Goal: Task Accomplishment & Management: Use online tool/utility

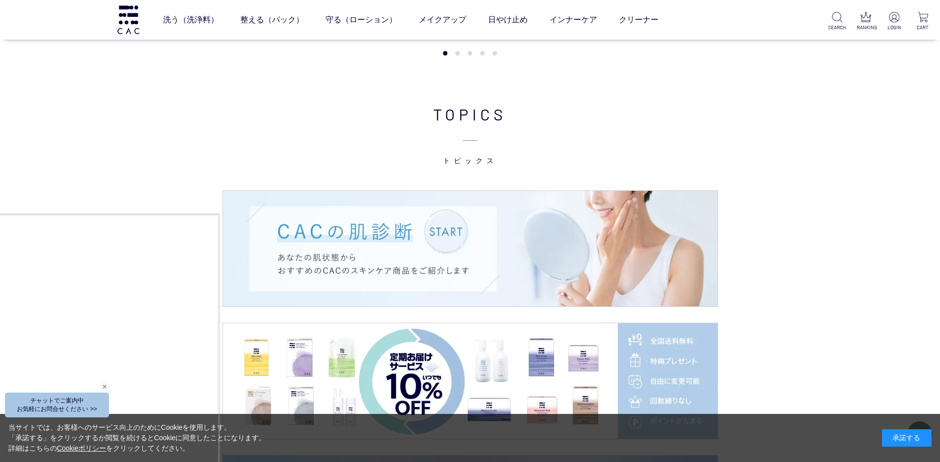
scroll to position [1585, 0]
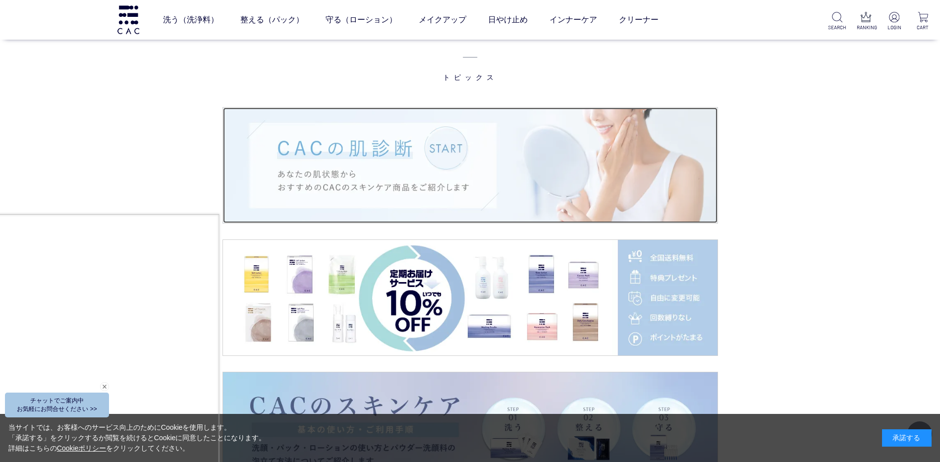
click at [451, 151] on img at bounding box center [470, 164] width 494 height 115
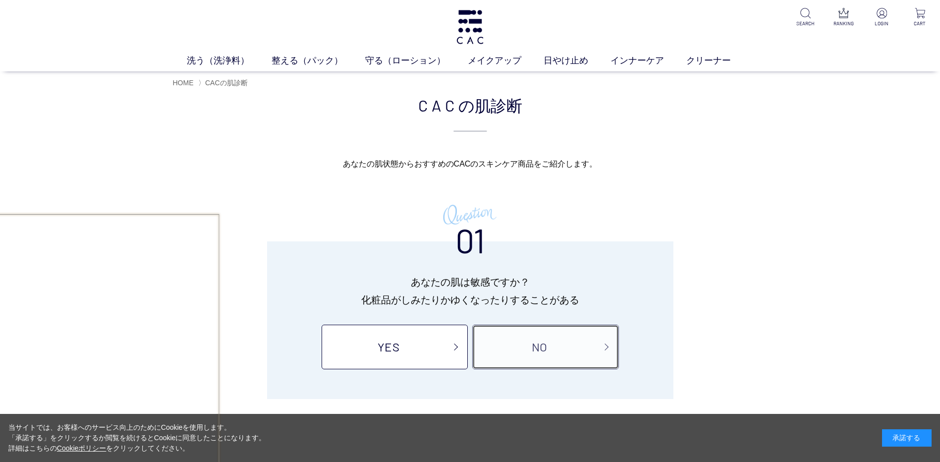
click at [479, 350] on link "NO" at bounding box center [545, 346] width 146 height 45
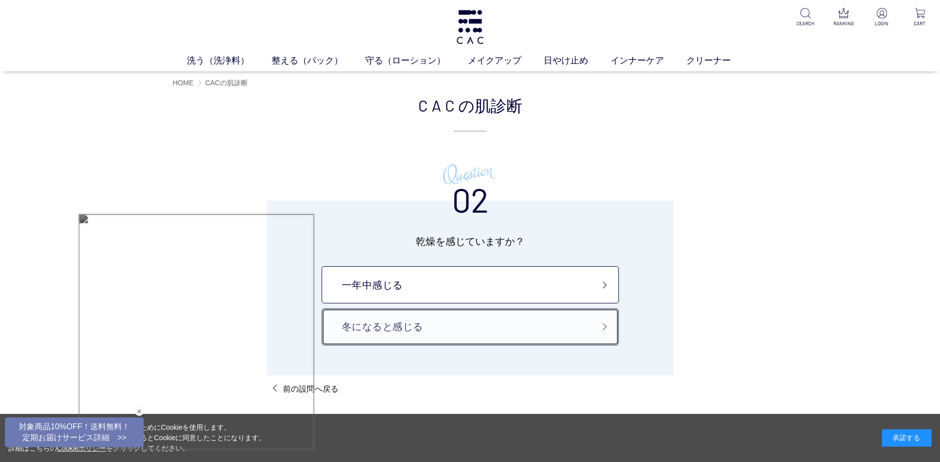
click at [461, 319] on link "冬になると感じる" at bounding box center [469, 326] width 297 height 37
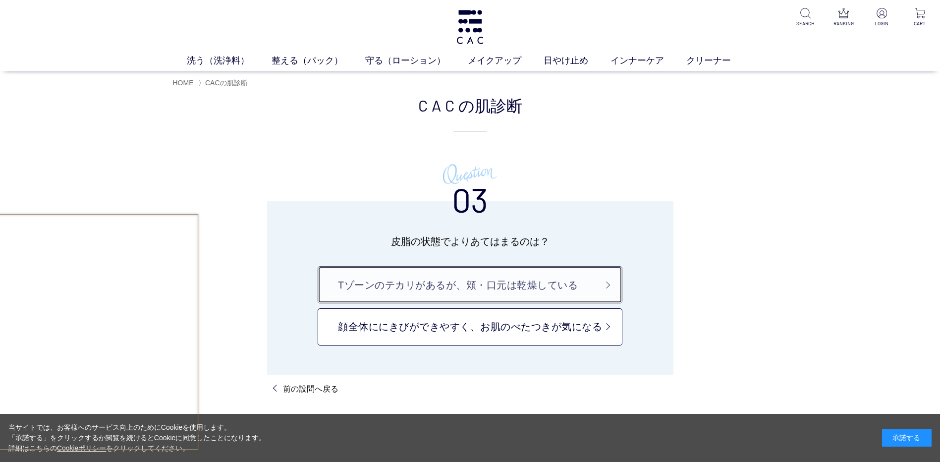
click at [501, 288] on link "Tゾーンのテカリがあるが、頬・口元は乾燥している" at bounding box center [469, 284] width 305 height 37
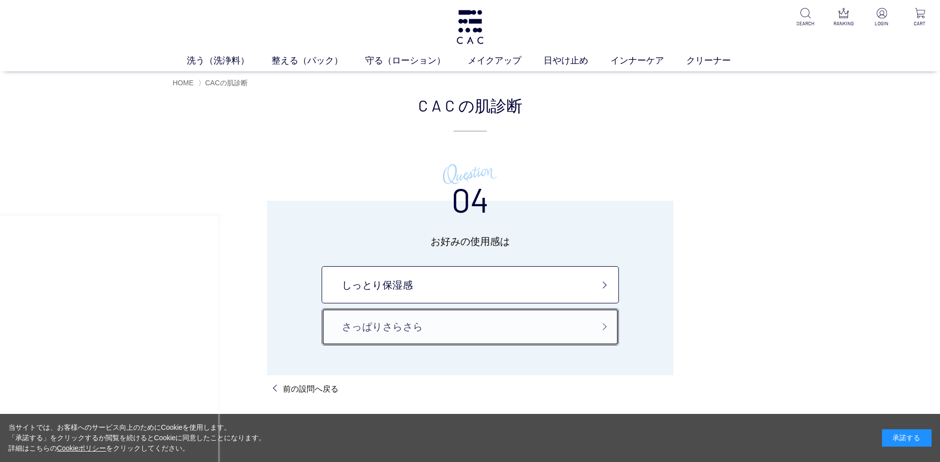
click at [497, 325] on link "さっぱりさらさら" at bounding box center [469, 326] width 297 height 37
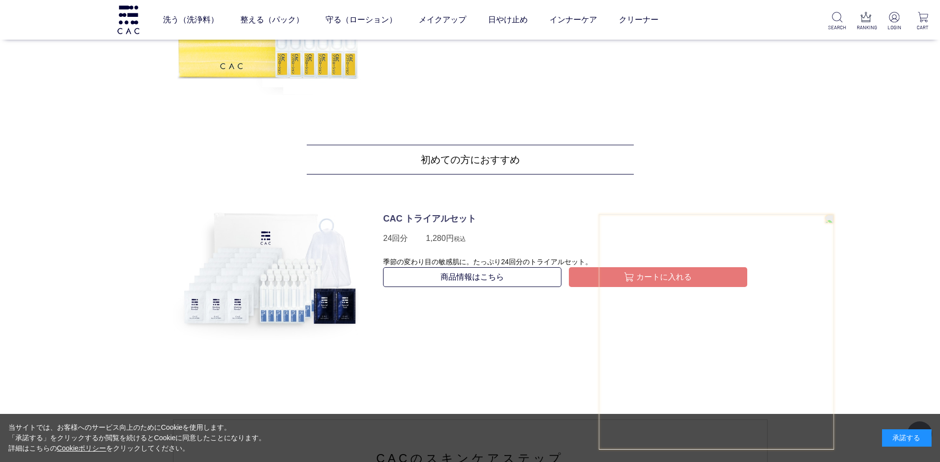
scroll to position [644, 0]
